Goal: Obtain resource: Obtain resource

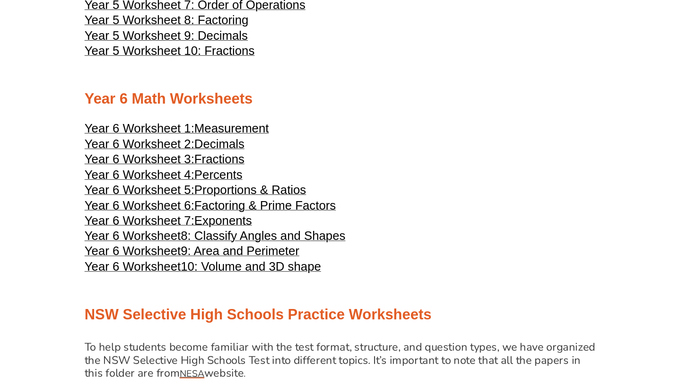
scroll to position [1571, 0]
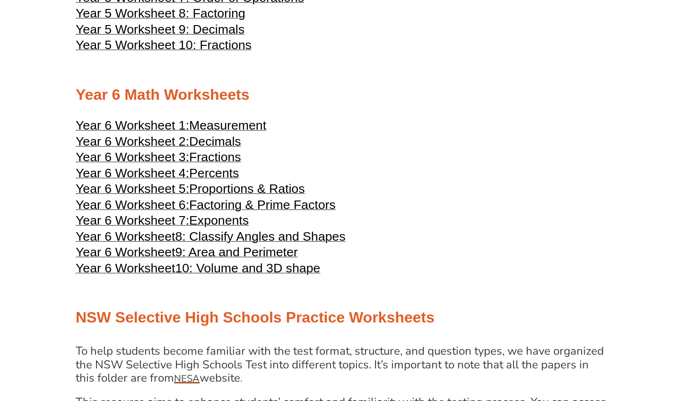
click at [461, 109] on div at bounding box center [340, 112] width 529 height 7
click at [294, 261] on span "10: Volume and 3D shape" at bounding box center [247, 268] width 145 height 14
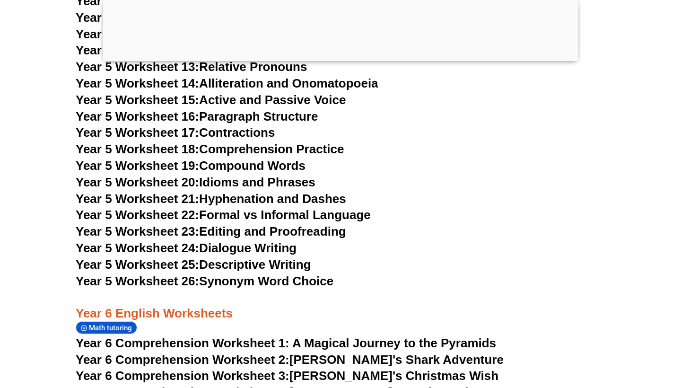
scroll to position [5060, 0]
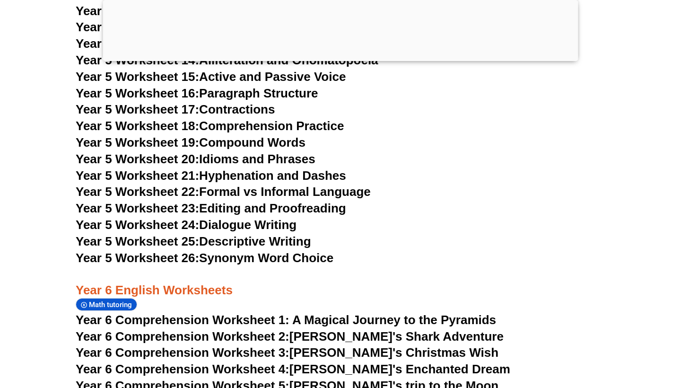
click at [417, 362] on link "Year 6 Comprehension Worksheet 4: [PERSON_NAME]'s Enchanted Dream" at bounding box center [293, 369] width 434 height 14
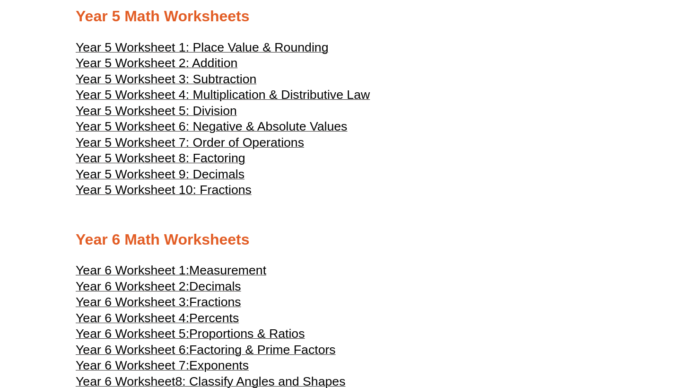
scroll to position [1497, 0]
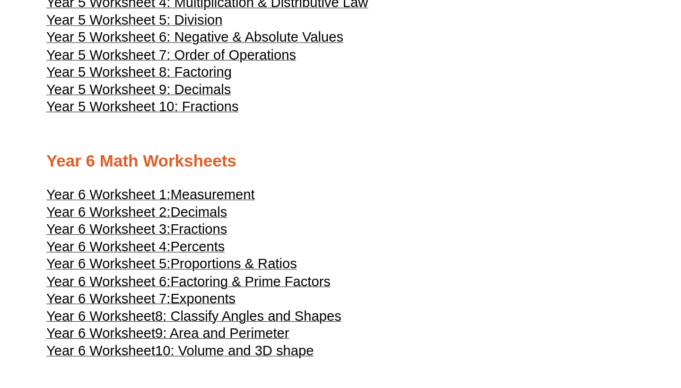
click at [251, 330] on span "9: Area and Perimeter" at bounding box center [236, 337] width 122 height 14
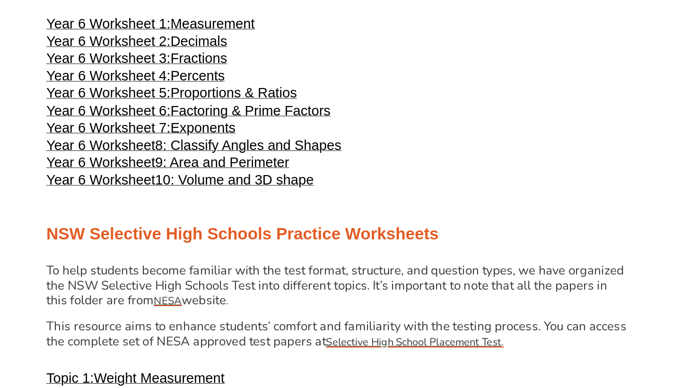
scroll to position [1653, 0]
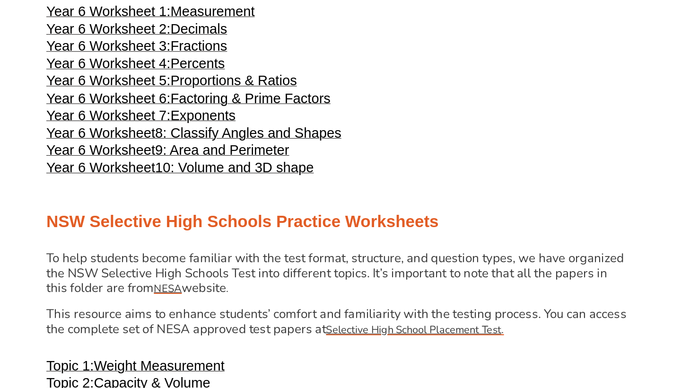
click at [274, 251] on div at bounding box center [340, 254] width 529 height 7
